Goal: Ask a question: Seek information or help from site administrators or community

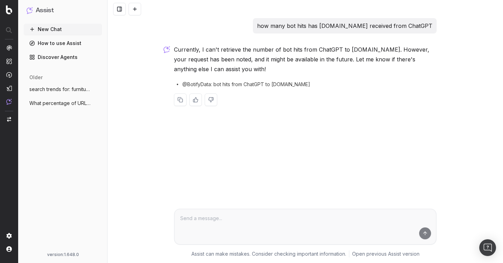
click at [341, 26] on p "how many bot hits has wayfair.com received from ChatGPT" at bounding box center [344, 26] width 175 height 10
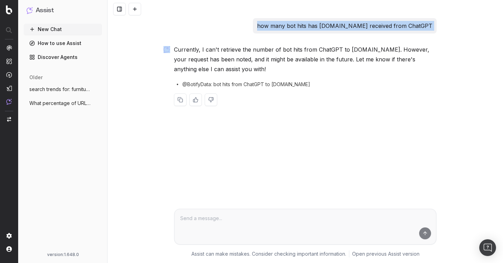
click at [341, 26] on p "how many bot hits has wayfair.com received from ChatGPT" at bounding box center [344, 26] width 175 height 10
copy p "how many bot hits has wayfair.com received from ChatGPT"
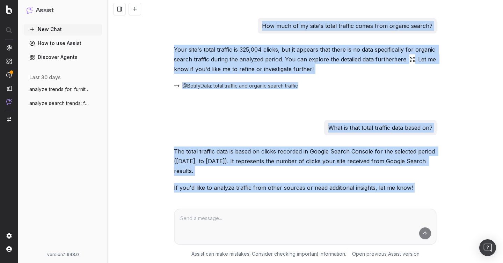
drag, startPoint x: 436, startPoint y: 169, endPoint x: 217, endPoint y: -51, distance: 310.3
click at [217, 0] on html "Assist New Chat How to use Assist Discover Agents last 30 days analyze trends f…" at bounding box center [251, 131] width 503 height 263
copy div "How much of my site's total traffic comes from organic search? Your site's tota…"
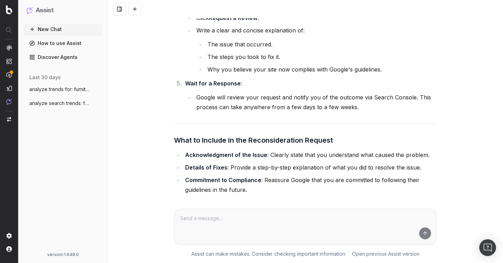
scroll to position [1264, 0]
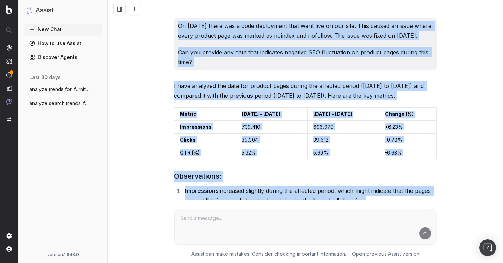
drag, startPoint x: 441, startPoint y: 170, endPoint x: 135, endPoint y: -19, distance: 360.5
click at [135, 0] on html "Assist New Chat How to use Assist Discover Agents last 30 days analyze trends f…" at bounding box center [251, 131] width 503 height 263
copy div "On [DATE] there was a code deployment that went live on our site. This caused a…"
click at [237, 36] on p "On [DATE] there was a code deployment that went live on our site. This caused a…" at bounding box center [305, 31] width 254 height 20
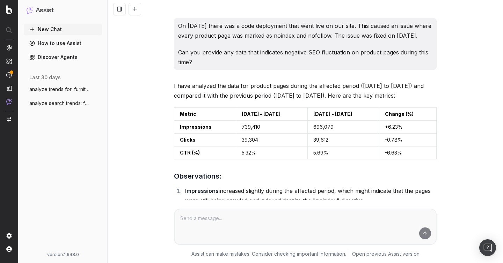
click at [262, 64] on p "Can you provide any data that indicates negative SEO fluctuation on product pag…" at bounding box center [305, 58] width 254 height 20
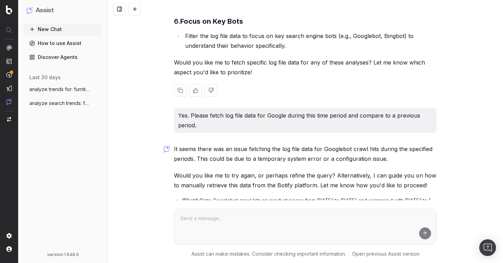
scroll to position [1297, 0]
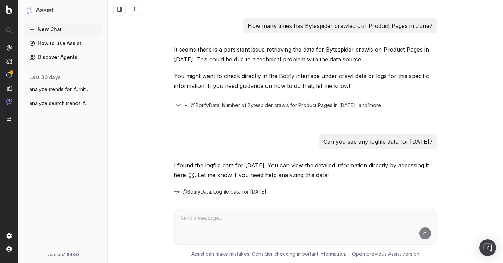
click at [398, 25] on p "How many times has Bytespider crawled our Product Pages in June?" at bounding box center [340, 26] width 185 height 10
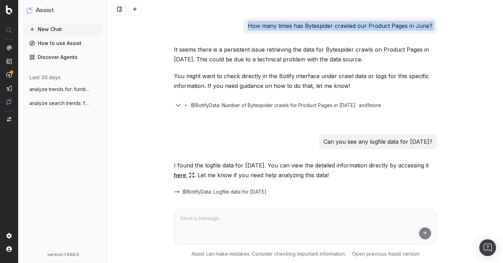
click at [398, 25] on p "How many times has Bytespider crawled our Product Pages in June?" at bounding box center [340, 26] width 185 height 10
copy p "How many times has Bytespider crawled our Product Pages in June?"
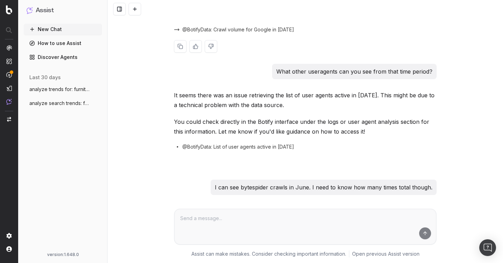
scroll to position [262, 0]
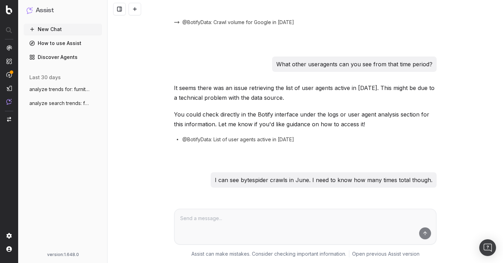
click at [336, 65] on p "What other useragents can you see from that time period?" at bounding box center [354, 64] width 156 height 10
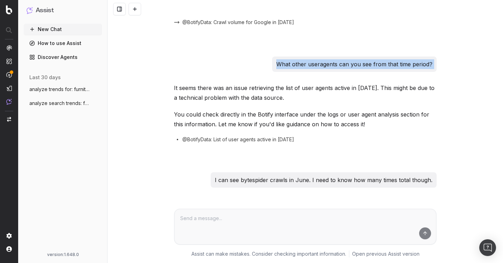
click at [336, 65] on p "What other useragents can you see from that time period?" at bounding box center [354, 64] width 156 height 10
copy p "What other useragents can you see from that time period?"
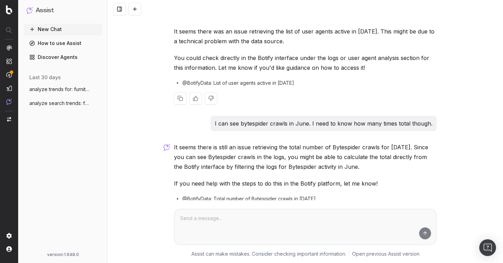
scroll to position [350, 0]
